Goal: Information Seeking & Learning: Compare options

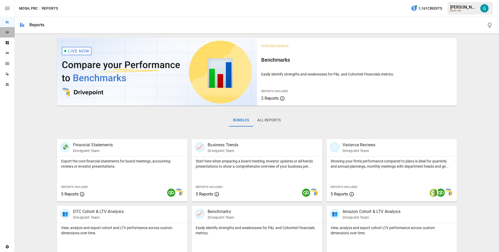
click at [4, 34] on div "Dazzler Studio" at bounding box center [7, 32] width 15 height 4
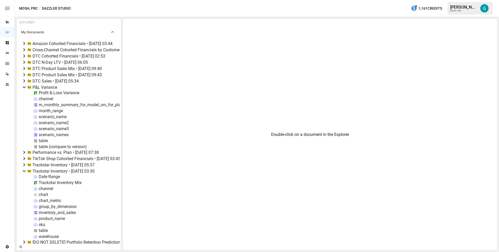
click at [61, 91] on div "Profit & Loss Variance" at bounding box center [59, 92] width 41 height 5
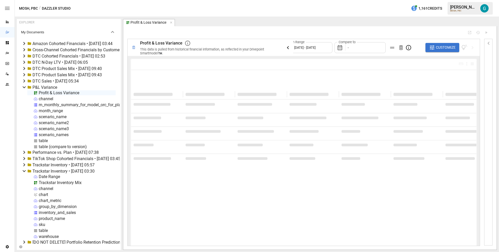
click at [291, 47] on icon "button" at bounding box center [288, 47] width 6 height 6
click at [252, 32] on div at bounding box center [295, 32] width 336 height 4
click at [123, 90] on div "**********" at bounding box center [310, 137] width 374 height 223
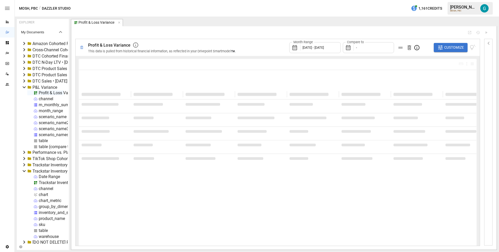
drag, startPoint x: 120, startPoint y: 91, endPoint x: 59, endPoint y: 94, distance: 61.4
click at [59, 94] on div "EXPLORER My Documents Amazon Cohorted Financials • [DATE] 03:44 Cross-Channel C…" at bounding box center [43, 134] width 52 height 231
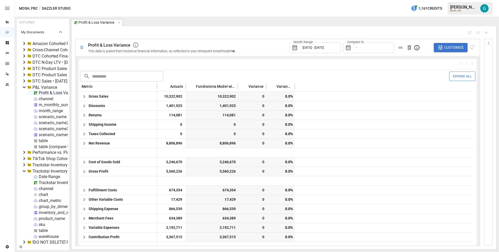
click at [254, 44] on div "Month Range [DATE] - [DATE] Compare to - Customize" at bounding box center [359, 47] width 234 height 17
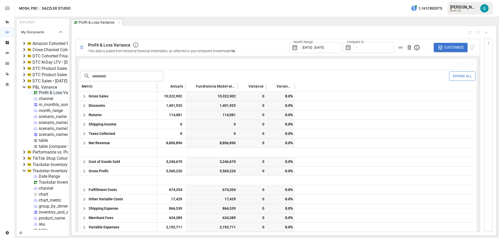
click at [445, 50] on span "Customize" at bounding box center [454, 47] width 20 height 6
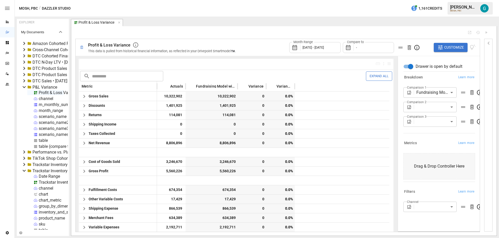
click at [433, 75] on div "Breakdown Learn more" at bounding box center [439, 77] width 72 height 7
click at [407, 56] on div "Month Range [DATE] - [DATE] Compare to - Customize" at bounding box center [382, 47] width 186 height 17
click at [425, 0] on body "Reports Dazzler Studio Dashboards Plans SmartModel ™ Data Sources Team Settings…" at bounding box center [249, 0] width 499 height 0
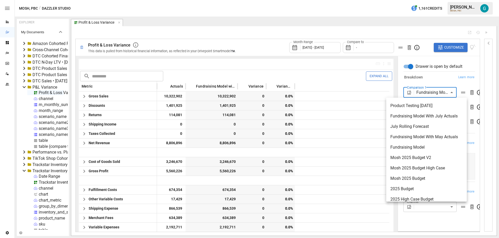
scroll to position [35, 0]
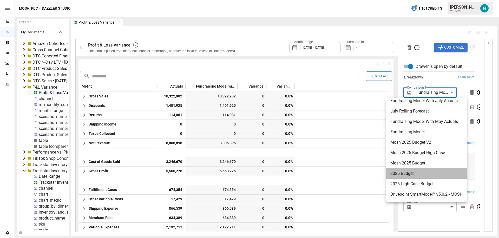
click at [432, 173] on span "2025 Budget" at bounding box center [426, 174] width 72 height 6
type input "**********"
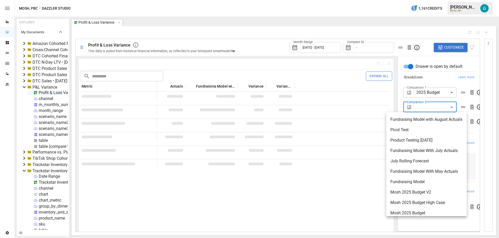
click at [420, 0] on body "Reports Dazzler Studio Dashboards Plans SmartModel ™ Data Sources Team Settings…" at bounding box center [249, 0] width 499 height 0
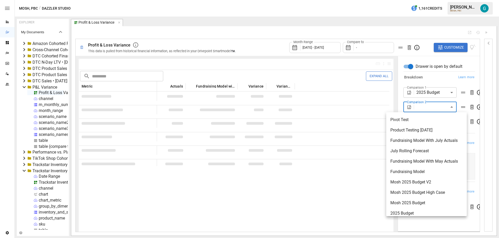
scroll to position [35, 0]
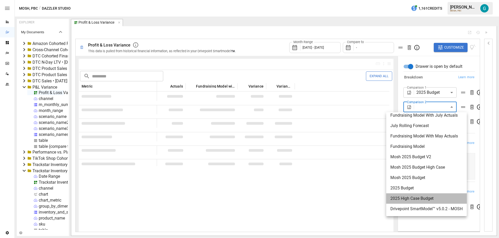
click at [423, 196] on span "2025 High Case Budget" at bounding box center [426, 198] width 72 height 6
type input "**********"
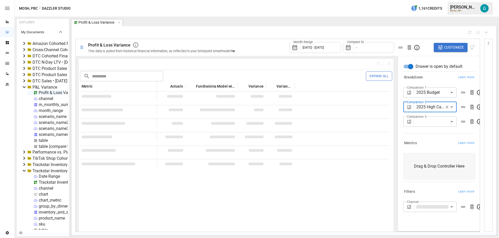
click at [430, 73] on div "Breakdown Learn more" at bounding box center [438, 76] width 74 height 9
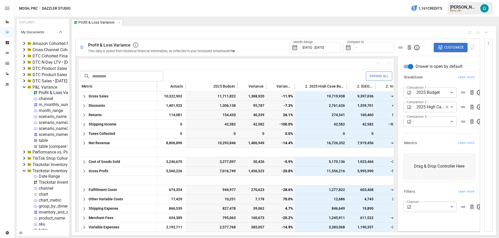
click at [274, 40] on div "Month Range [DATE] - [DATE] Compare to - Customize" at bounding box center [359, 47] width 234 height 17
click at [368, 47] on div "Compare to -" at bounding box center [368, 47] width 51 height 11
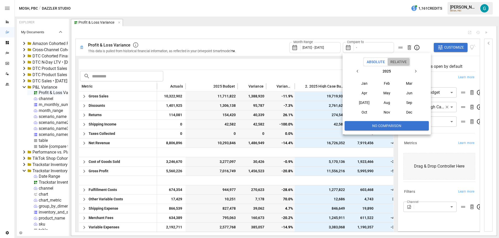
click at [396, 65] on button "Relative" at bounding box center [399, 62] width 22 height 8
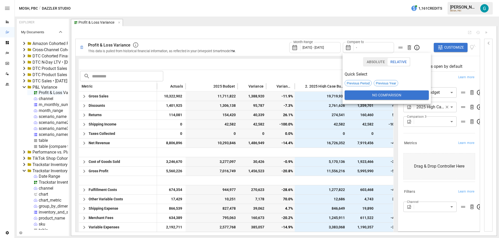
click at [260, 46] on div at bounding box center [249, 119] width 499 height 238
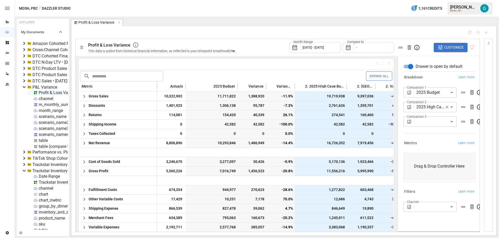
click at [375, 44] on div "Compare to -" at bounding box center [368, 47] width 51 height 11
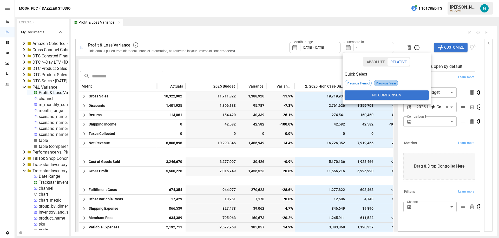
click at [389, 82] on span "Previous Year" at bounding box center [386, 83] width 24 height 4
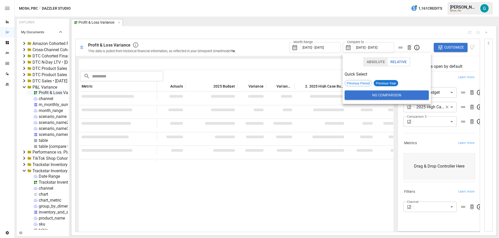
click at [244, 46] on div at bounding box center [249, 119] width 499 height 238
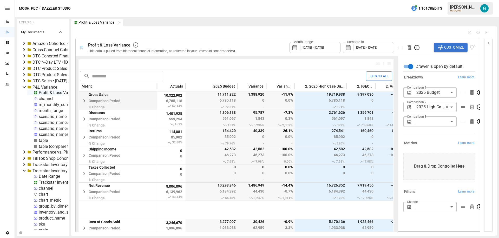
click at [85, 101] on icon "button" at bounding box center [84, 101] width 6 height 6
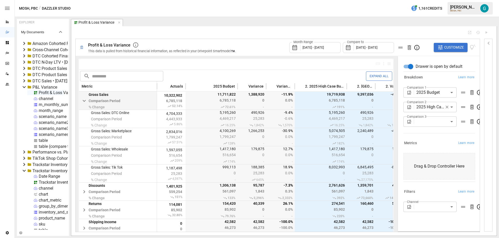
click at [355, 31] on div at bounding box center [269, 32] width 388 height 4
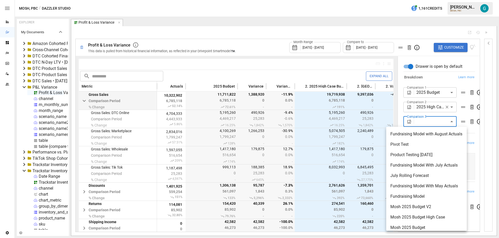
click at [431, 0] on body "Reports Dazzler Studio Dashboards Plans SmartModel ™ Data Sources Team Settings…" at bounding box center [249, 0] width 499 height 0
click at [414, 29] on div at bounding box center [249, 119] width 499 height 238
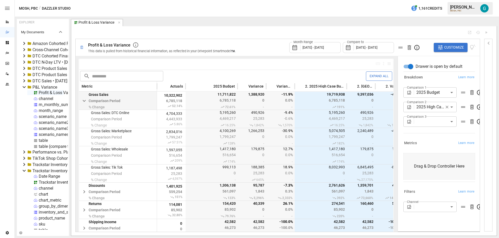
click at [359, 48] on span "[DATE] - [DATE]" at bounding box center [366, 47] width 21 height 4
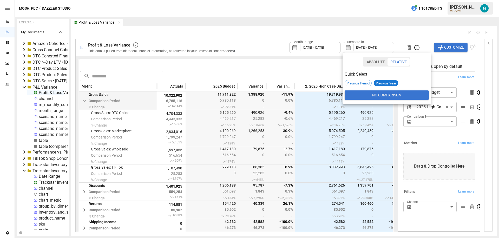
click at [364, 29] on div at bounding box center [249, 119] width 499 height 238
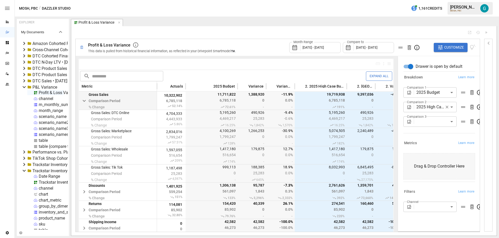
click at [364, 29] on div "🗓 Profit & Loss Variance This data is pulled from historical financial informat…" at bounding box center [284, 131] width 426 height 210
click at [184, 107] on div "10,322,902 6,785,118 52.14%" at bounding box center [171, 101] width 29 height 18
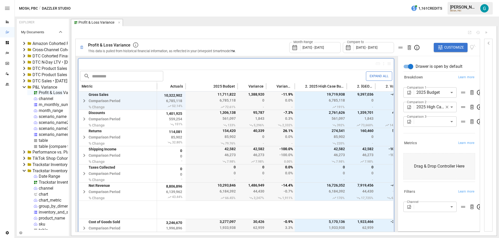
click at [195, 45] on div "Profit & Loss Variance" at bounding box center [163, 45] width 150 height 6
click at [470, 31] on icon "Open Report" at bounding box center [470, 32] width 4 height 4
click at [322, 48] on span "[DATE] - [DATE]" at bounding box center [313, 47] width 21 height 4
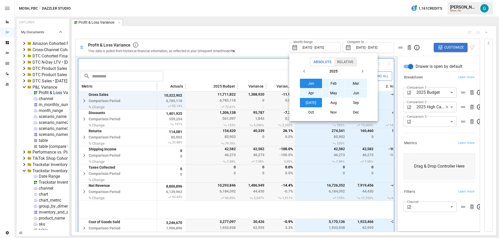
click at [315, 101] on button "[DATE]" at bounding box center [311, 102] width 22 height 9
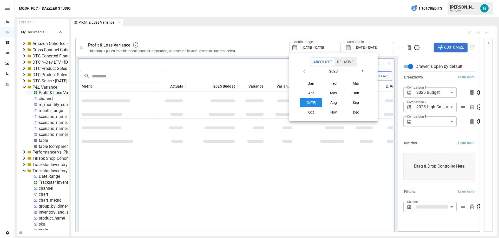
click at [274, 41] on div at bounding box center [249, 119] width 499 height 238
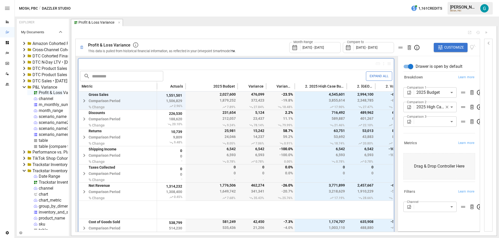
drag, startPoint x: 237, startPoint y: 93, endPoint x: 358, endPoint y: 10, distance: 147.4
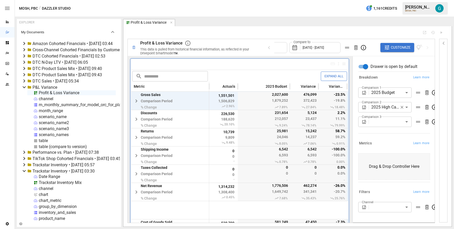
click at [310, 8] on div "MOSH, PBC / Dazzler Studio 1,161 Credits Gavin A. MOSH, PBC" at bounding box center [234, 8] width 439 height 17
click at [248, 24] on div "Profit & Loss Variance" at bounding box center [287, 22] width 329 height 7
click at [387, 47] on icon "button" at bounding box center [387, 47] width 6 height 6
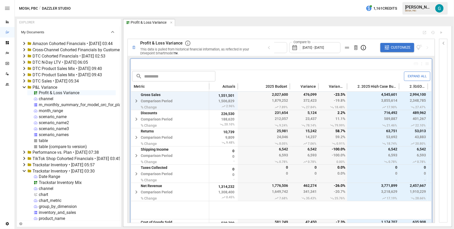
click at [347, 32] on div at bounding box center [272, 32] width 291 height 4
click at [121, 60] on div "EXPLORER My Documents Amazon Cohorted Financials • 2025-09-16 03:44 Cross-Chann…" at bounding box center [234, 123] width 435 height 208
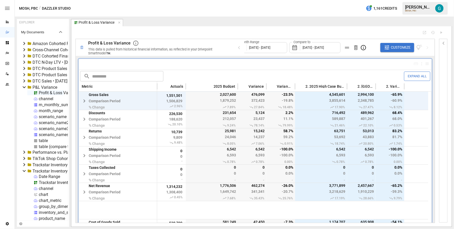
drag, startPoint x: 120, startPoint y: 60, endPoint x: 56, endPoint y: 61, distance: 64.0
click at [56, 61] on div "EXPLORER My Documents Amazon Cohorted Financials • [DATE] 03:44 Cross-Channel C…" at bounding box center [43, 123] width 52 height 208
click at [195, 18] on article "EXPLORER My Documents Amazon Cohorted Financials • 2025-09-16 03:44 Cross-Chann…" at bounding box center [234, 123] width 439 height 212
click at [218, 64] on div at bounding box center [255, 64] width 352 height 10
click at [83, 100] on icon "button" at bounding box center [84, 101] width 6 height 6
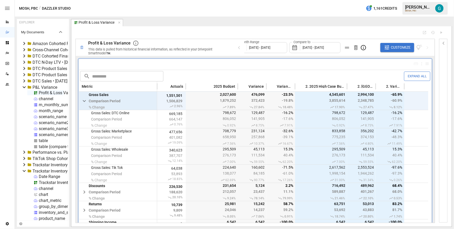
click at [83, 100] on icon "button" at bounding box center [84, 101] width 3 height 2
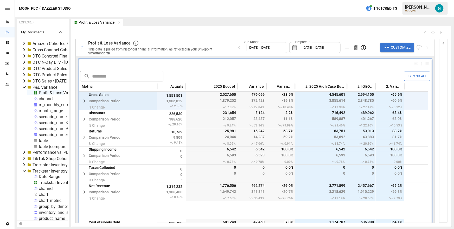
click at [151, 64] on div at bounding box center [255, 64] width 352 height 10
click at [160, 33] on div at bounding box center [246, 32] width 343 height 4
click at [388, 45] on icon "button" at bounding box center [387, 47] width 6 height 6
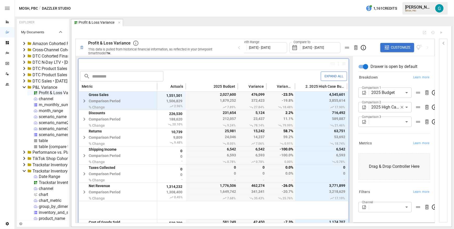
click at [379, 129] on div "**********" at bounding box center [393, 108] width 74 height 46
click at [216, 34] on div at bounding box center [246, 32] width 343 height 4
click at [400, 108] on icon "button" at bounding box center [401, 107] width 5 height 5
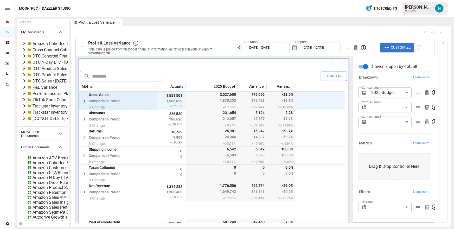
click at [240, 47] on icon "button" at bounding box center [239, 47] width 6 height 6
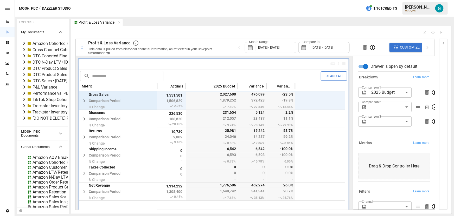
click at [377, 0] on body "Reports Dazzler Studio Dashboards Plans SmartModel ™ Data Sources Team Settings…" at bounding box center [227, 0] width 454 height 0
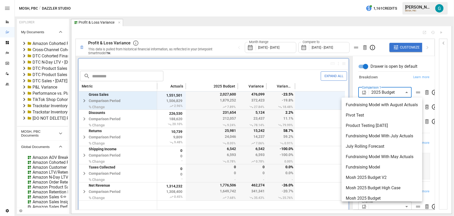
click at [317, 44] on div at bounding box center [227, 108] width 454 height 216
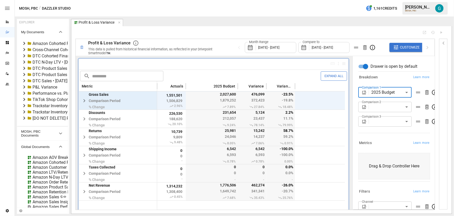
click at [318, 46] on div "Fundraising Model with August Actuals Pivot Test Product Testing [DATE] Fundrai…" at bounding box center [227, 108] width 454 height 216
click at [318, 46] on span "[DATE] - [DATE]" at bounding box center [321, 47] width 21 height 4
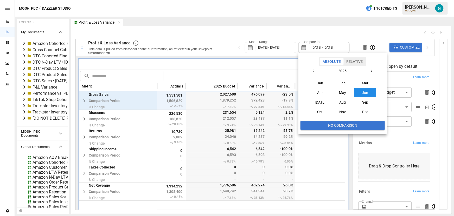
click at [307, 28] on div at bounding box center [227, 108] width 454 height 216
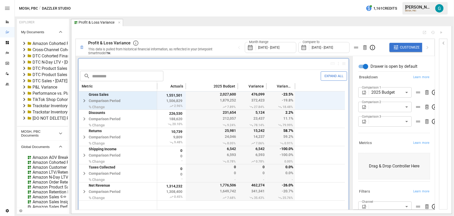
click at [319, 51] on div "Compare to June 2025 - June 2025" at bounding box center [323, 47] width 51 height 11
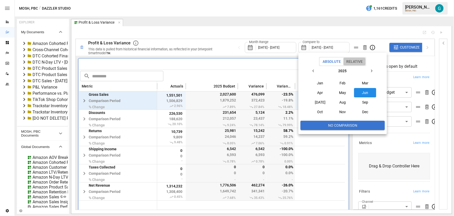
click at [364, 64] on button "Relative" at bounding box center [354, 62] width 22 height 8
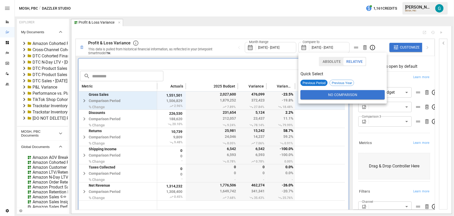
click at [310, 36] on div at bounding box center [227, 108] width 454 height 216
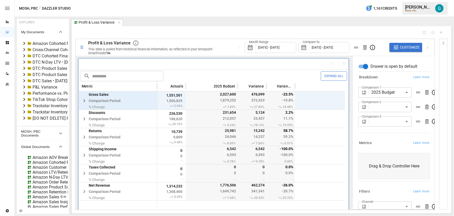
click at [317, 51] on div "Compare to June 2025 - June 2025" at bounding box center [323, 47] width 51 height 11
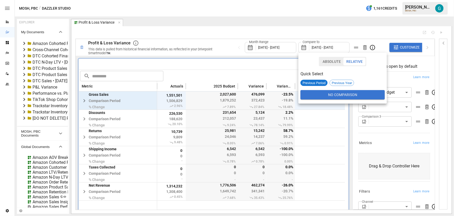
click at [320, 32] on div at bounding box center [227, 108] width 454 height 216
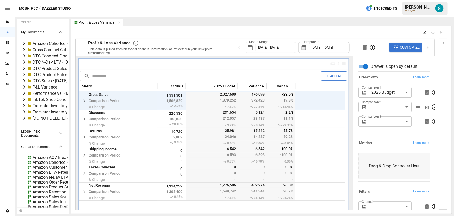
click at [424, 30] on icon "Open Report" at bounding box center [424, 32] width 4 height 4
